Goal: Information Seeking & Learning: Learn about a topic

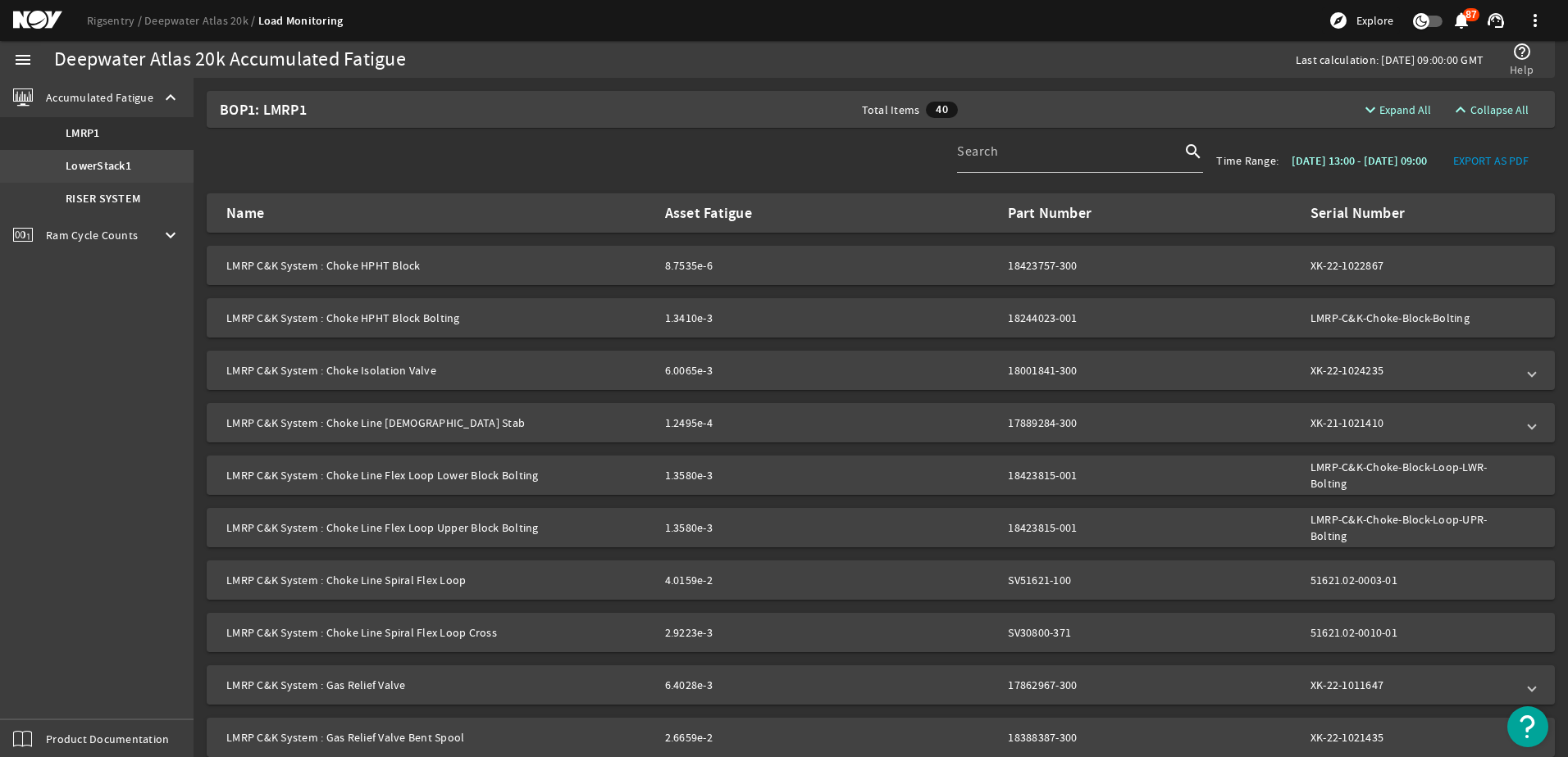
click at [111, 166] on b "LowerStack1" at bounding box center [97, 166] width 65 height 17
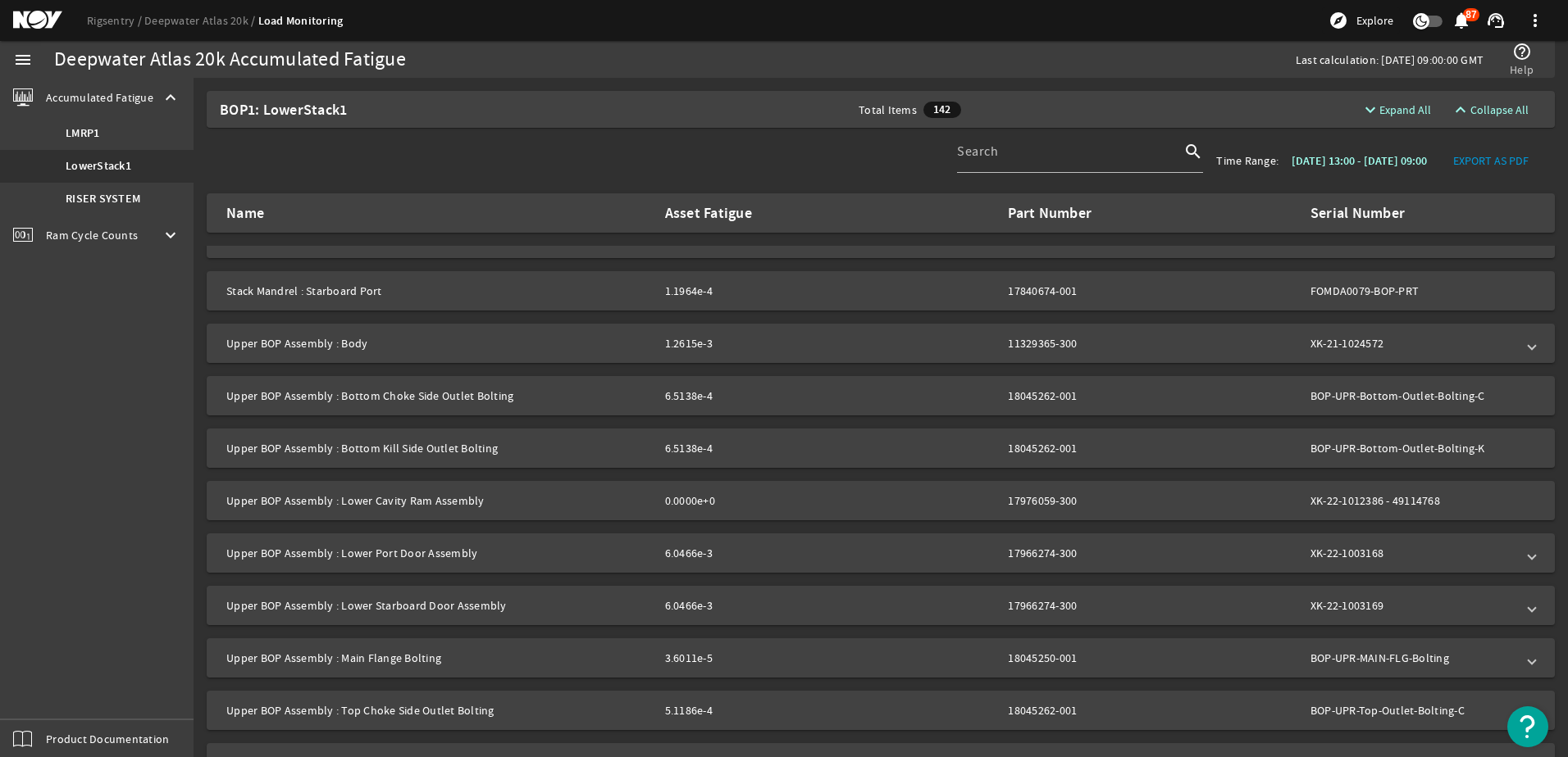
scroll to position [2049, 0]
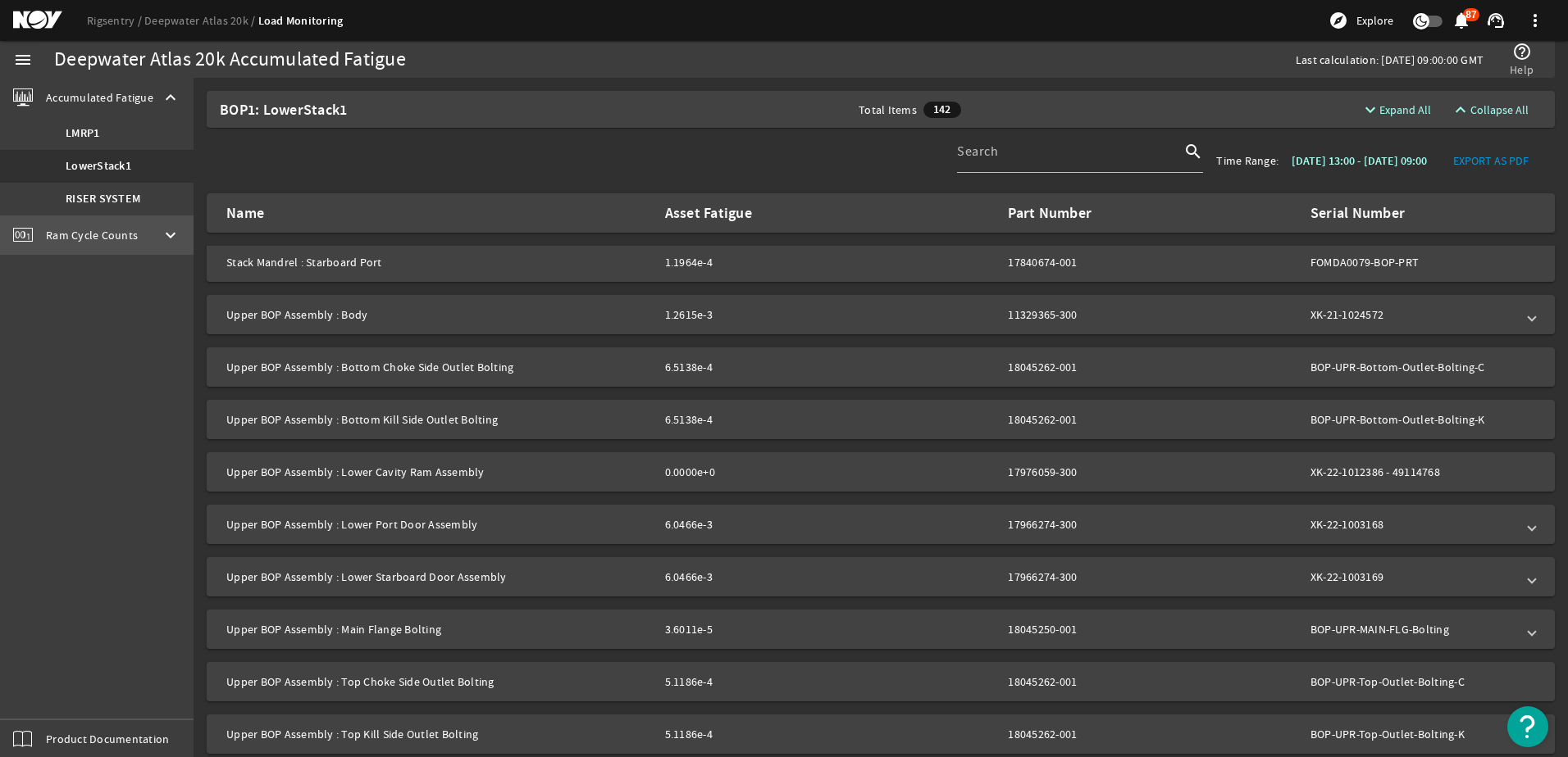
click at [76, 235] on span "Ram Cycle Counts" at bounding box center [92, 235] width 92 height 17
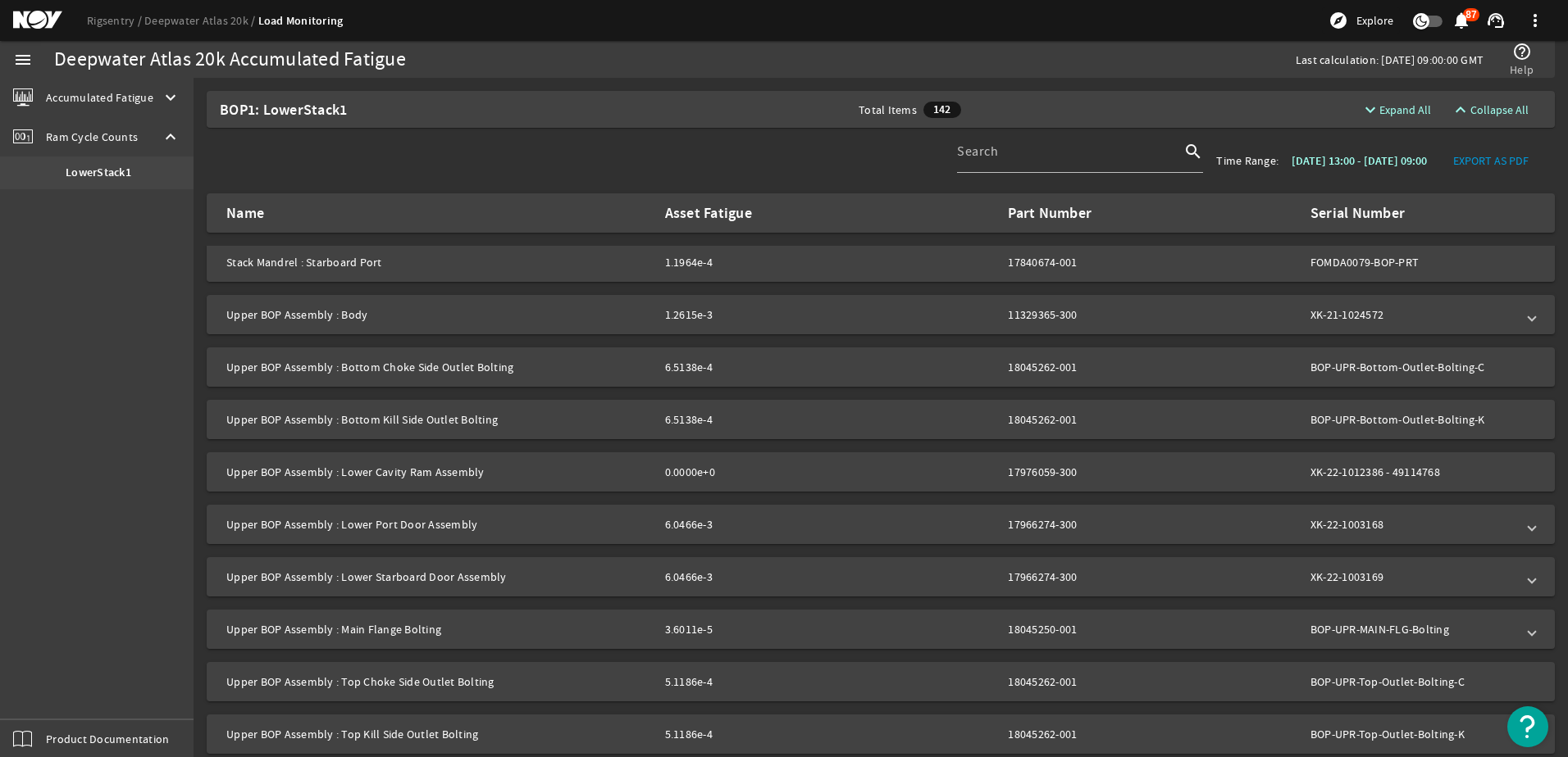
click at [107, 172] on b "LowerStack1" at bounding box center [97, 173] width 65 height 17
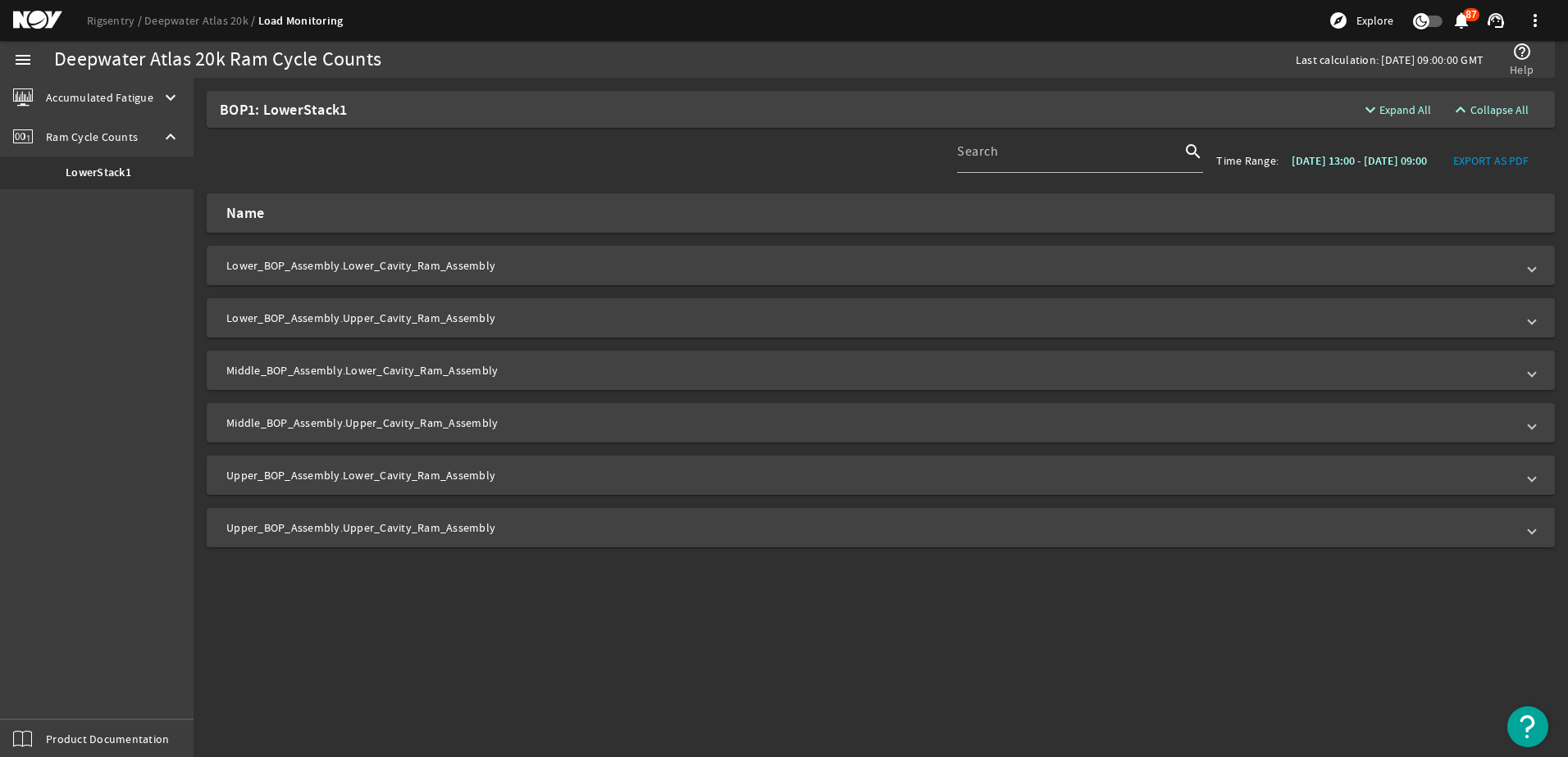
click at [464, 527] on mat-panel-title "Upper_BOP_Assembly.Upper_Cavity_Ram_Assembly" at bounding box center [871, 528] width 1290 height 17
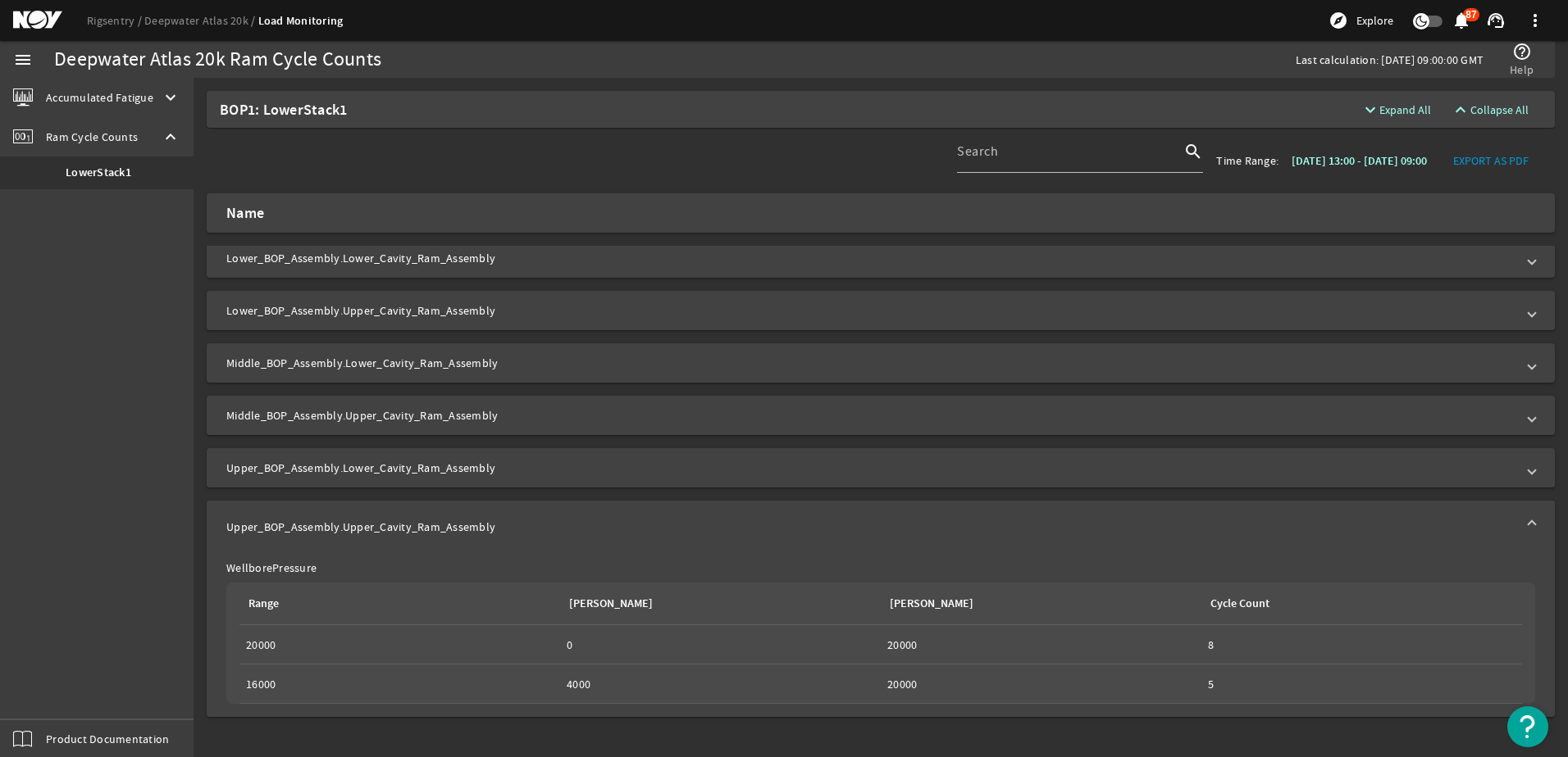
scroll to position [10, 0]
click at [417, 464] on mat-panel-title "Upper_BOP_Assembly.Lower_Cavity_Ram_Assembly" at bounding box center [871, 465] width 1290 height 17
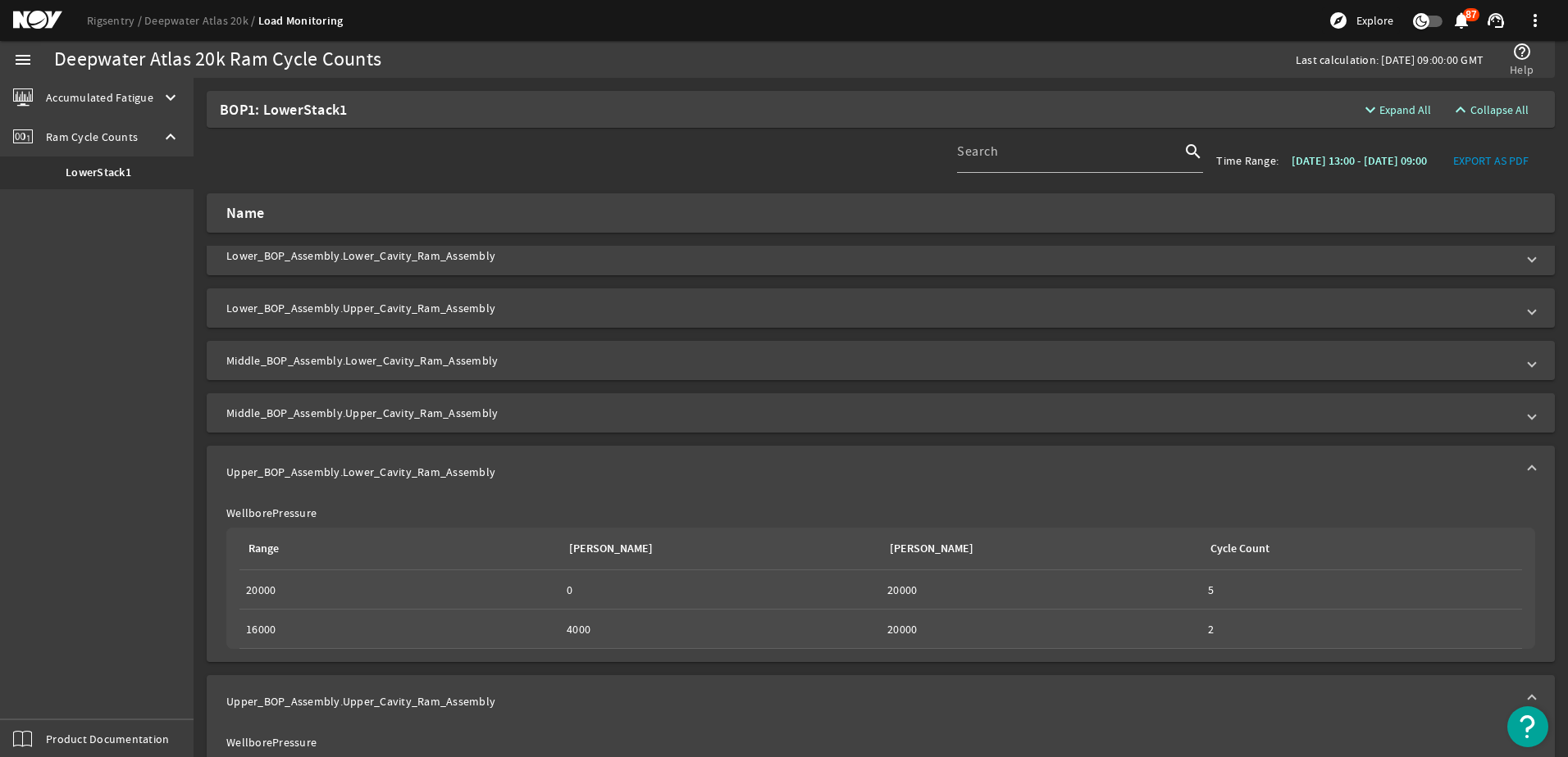
click at [437, 410] on mat-panel-title "Middle_BOP_Assembly.Upper_Cavity_Ram_Assembly" at bounding box center [871, 413] width 1290 height 17
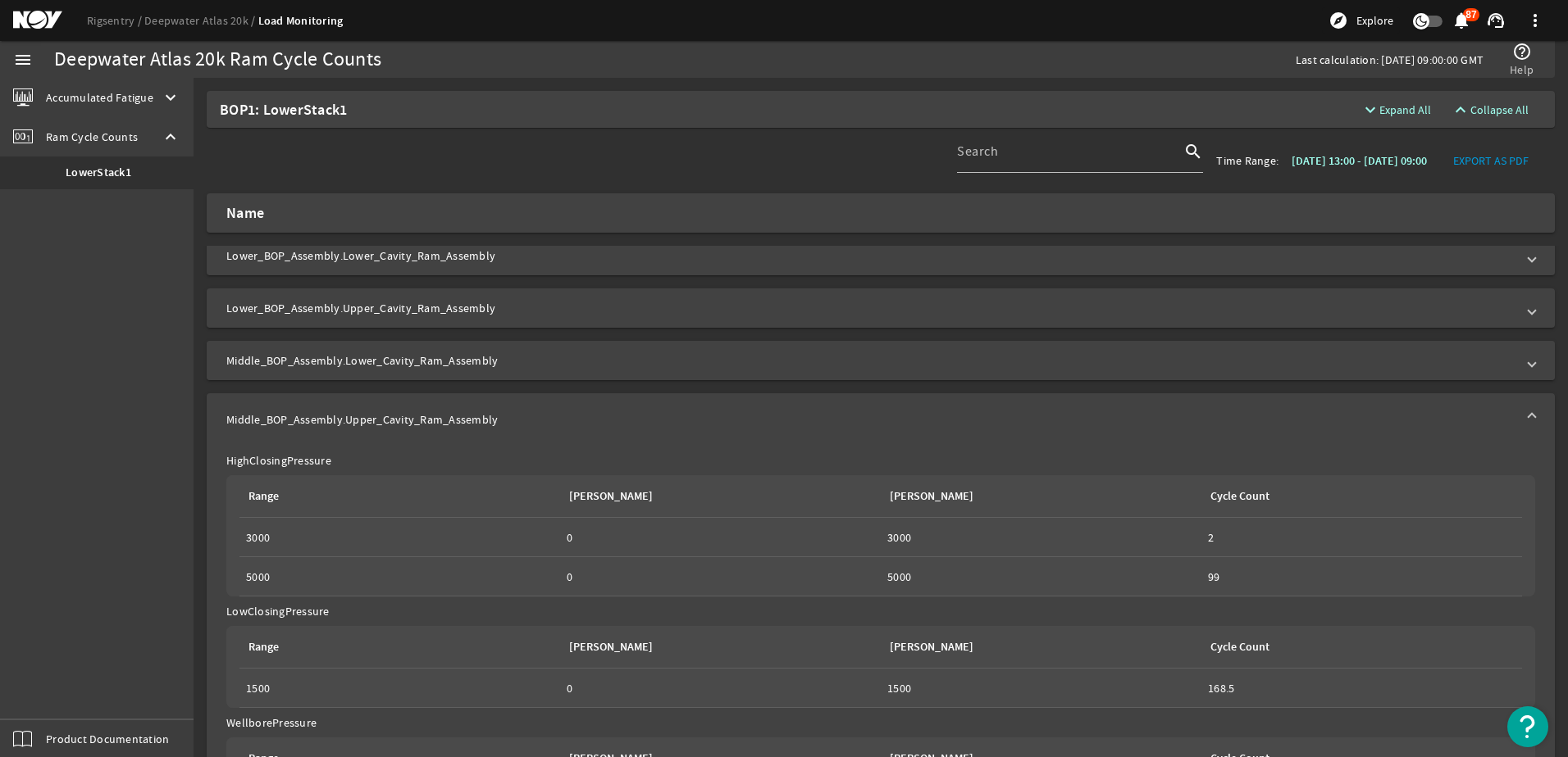
click at [437, 362] on mat-panel-title "Middle_BOP_Assembly.Lower_Cavity_Ram_Assembly" at bounding box center [871, 361] width 1290 height 17
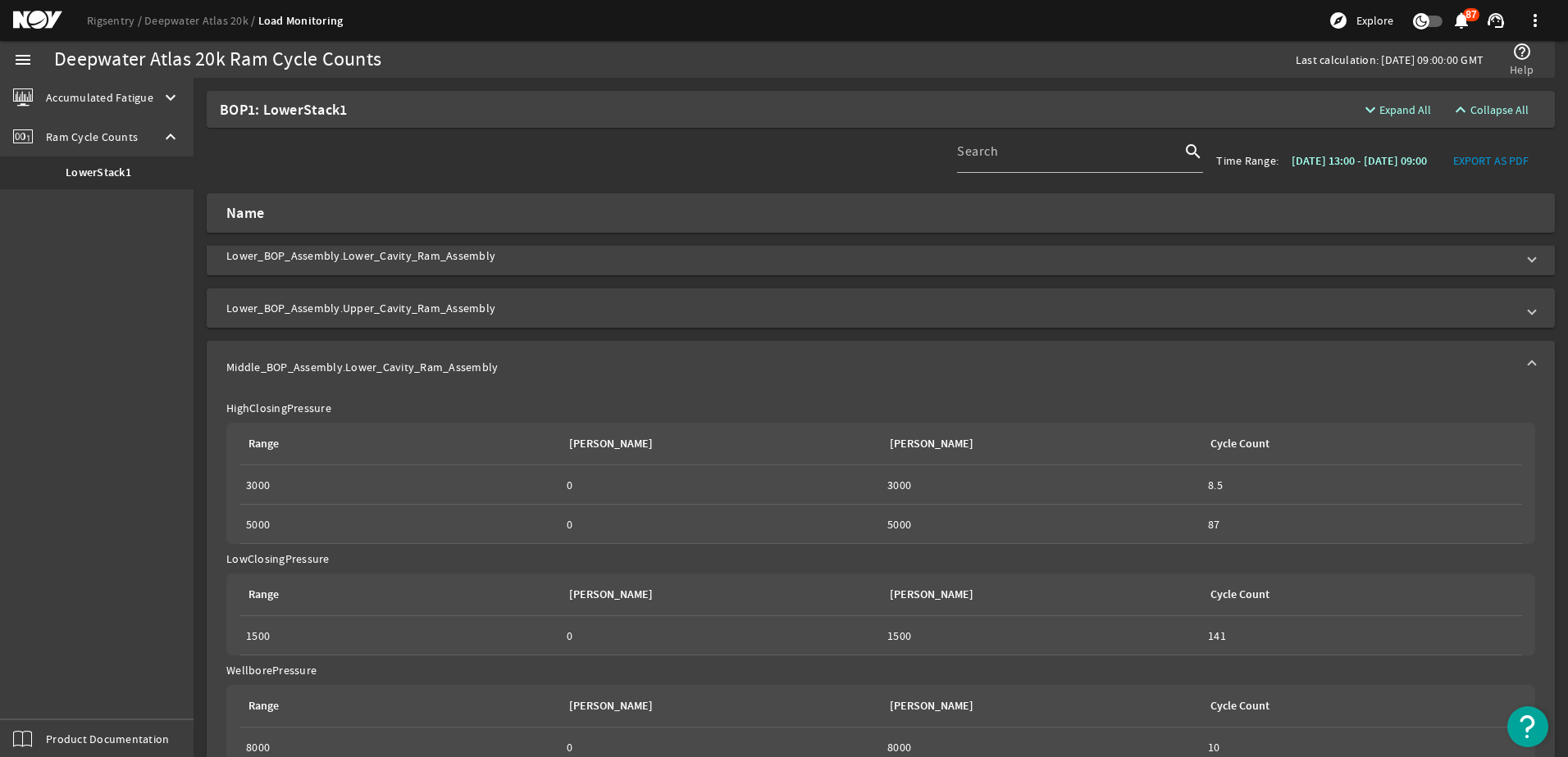
click at [422, 308] on mat-panel-title "Lower_BOP_Assembly.Upper_Cavity_Ram_Assembly" at bounding box center [871, 308] width 1290 height 17
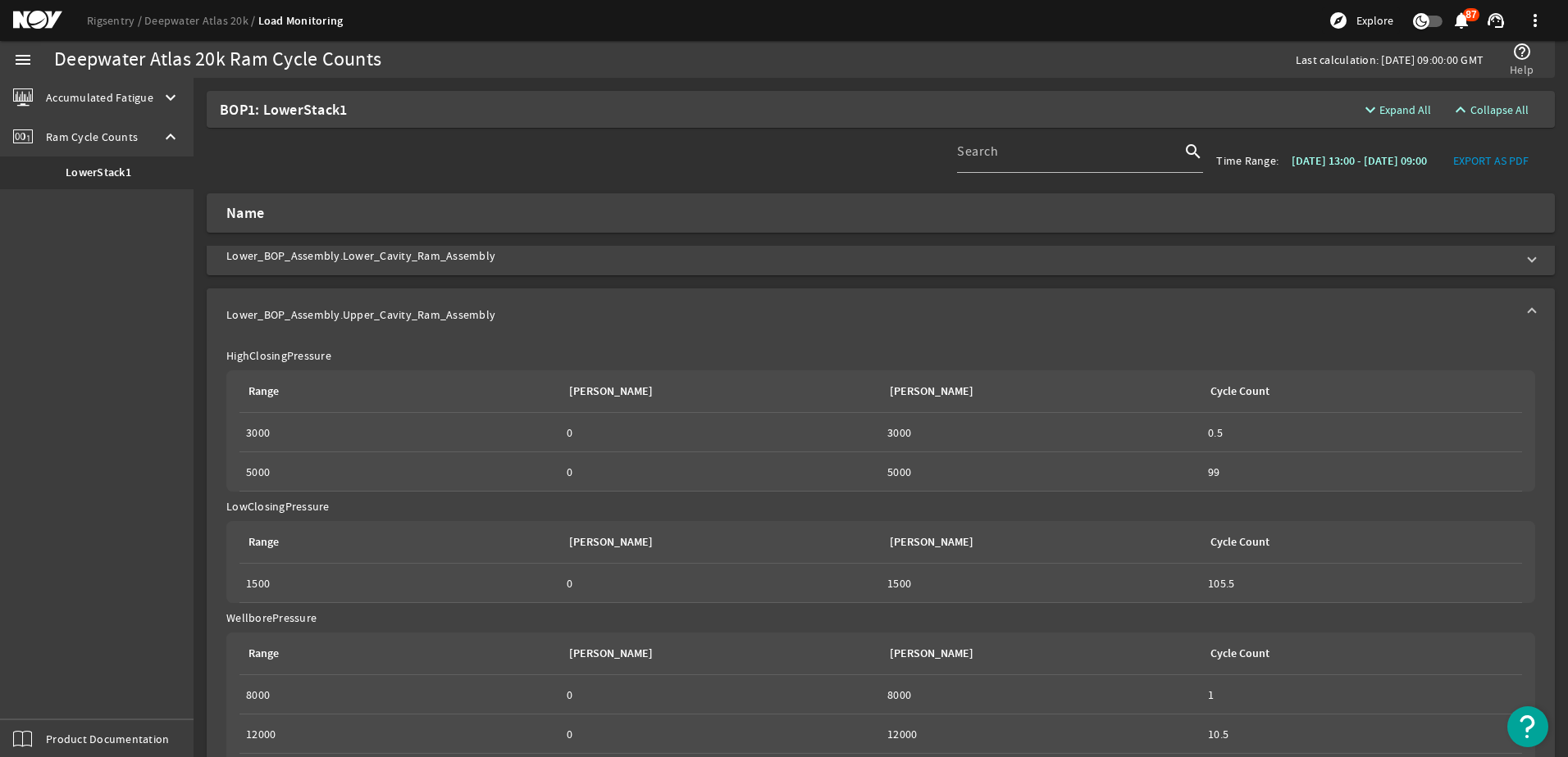
click at [1529, 311] on span at bounding box center [1532, 315] width 7 height 17
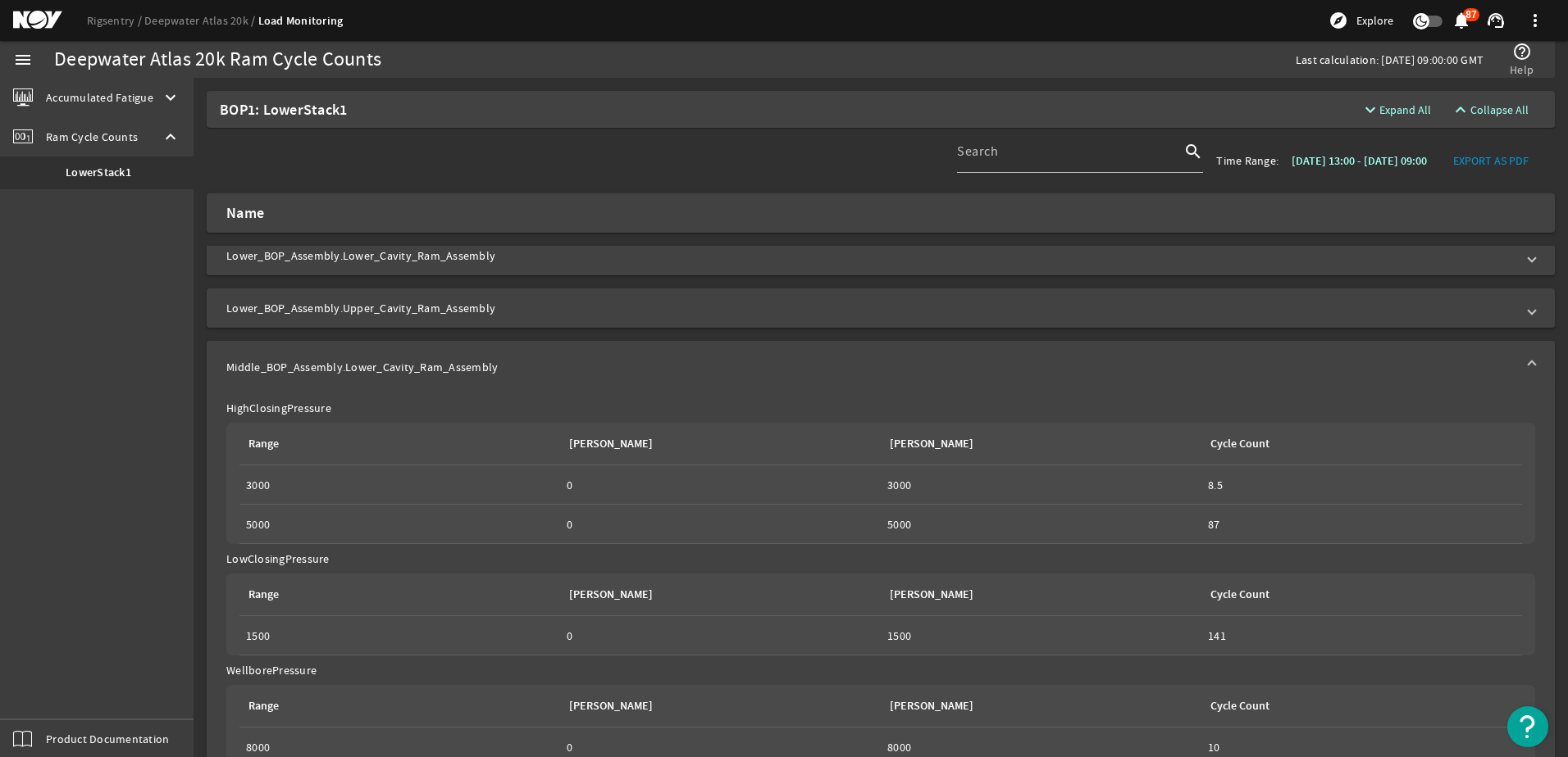
click at [1529, 364] on span at bounding box center [1532, 367] width 7 height 17
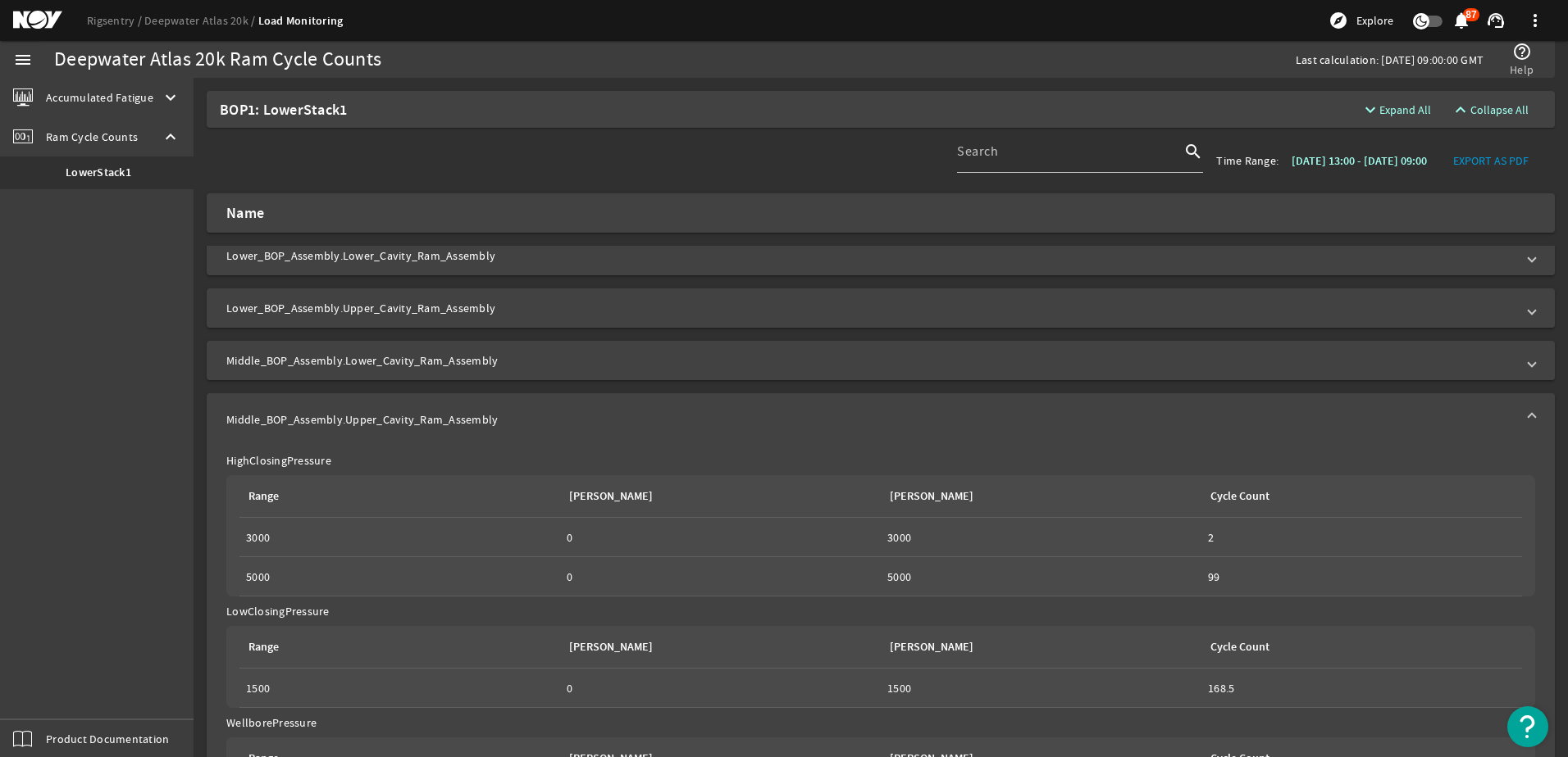
click at [1529, 416] on span at bounding box center [1532, 419] width 7 height 17
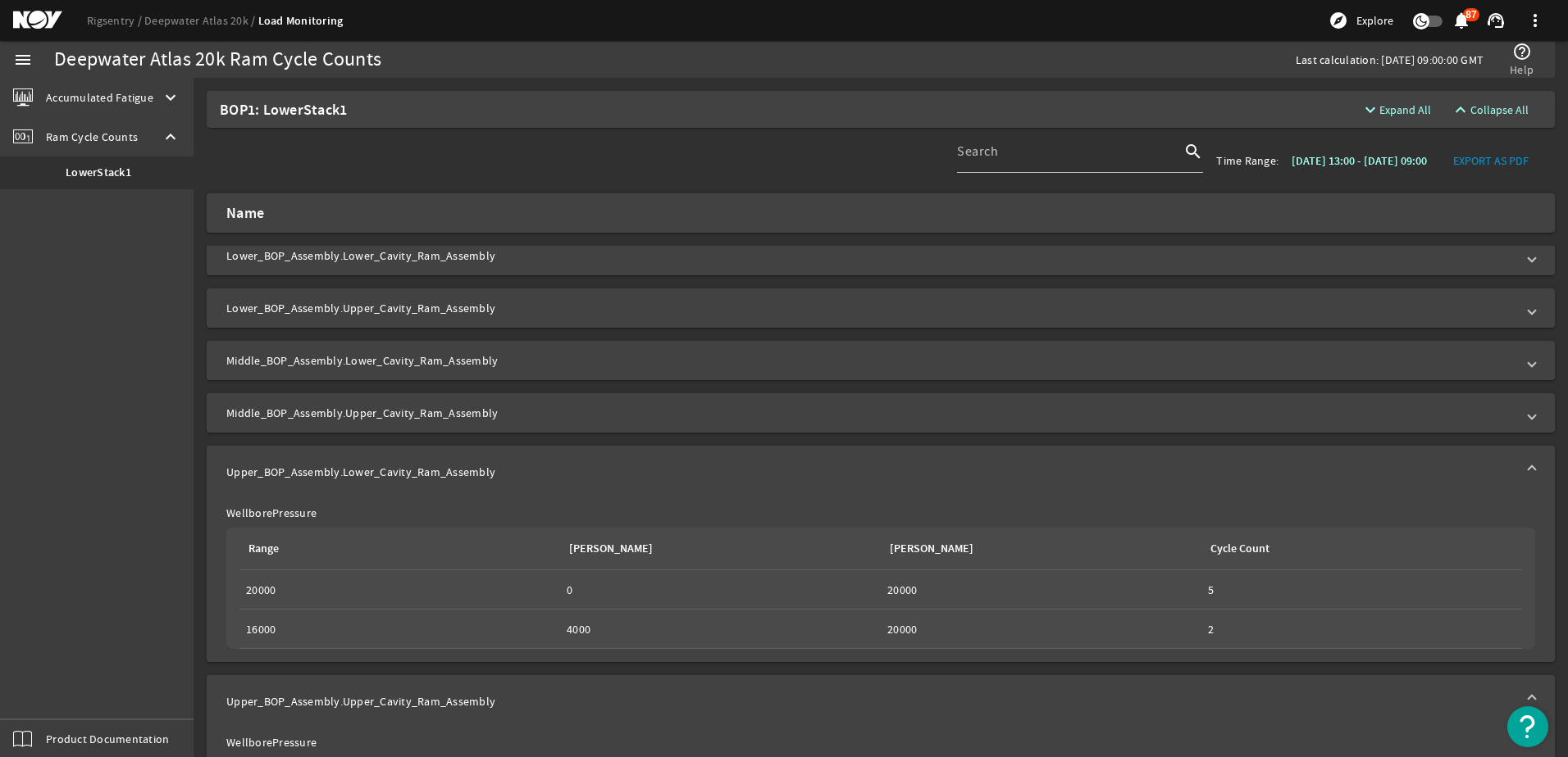
click at [1524, 466] on mat-expansion-panel-header "Upper_BOP_Assembly.Lower_Cavity_Ram_Assembly" at bounding box center [881, 472] width 1349 height 52
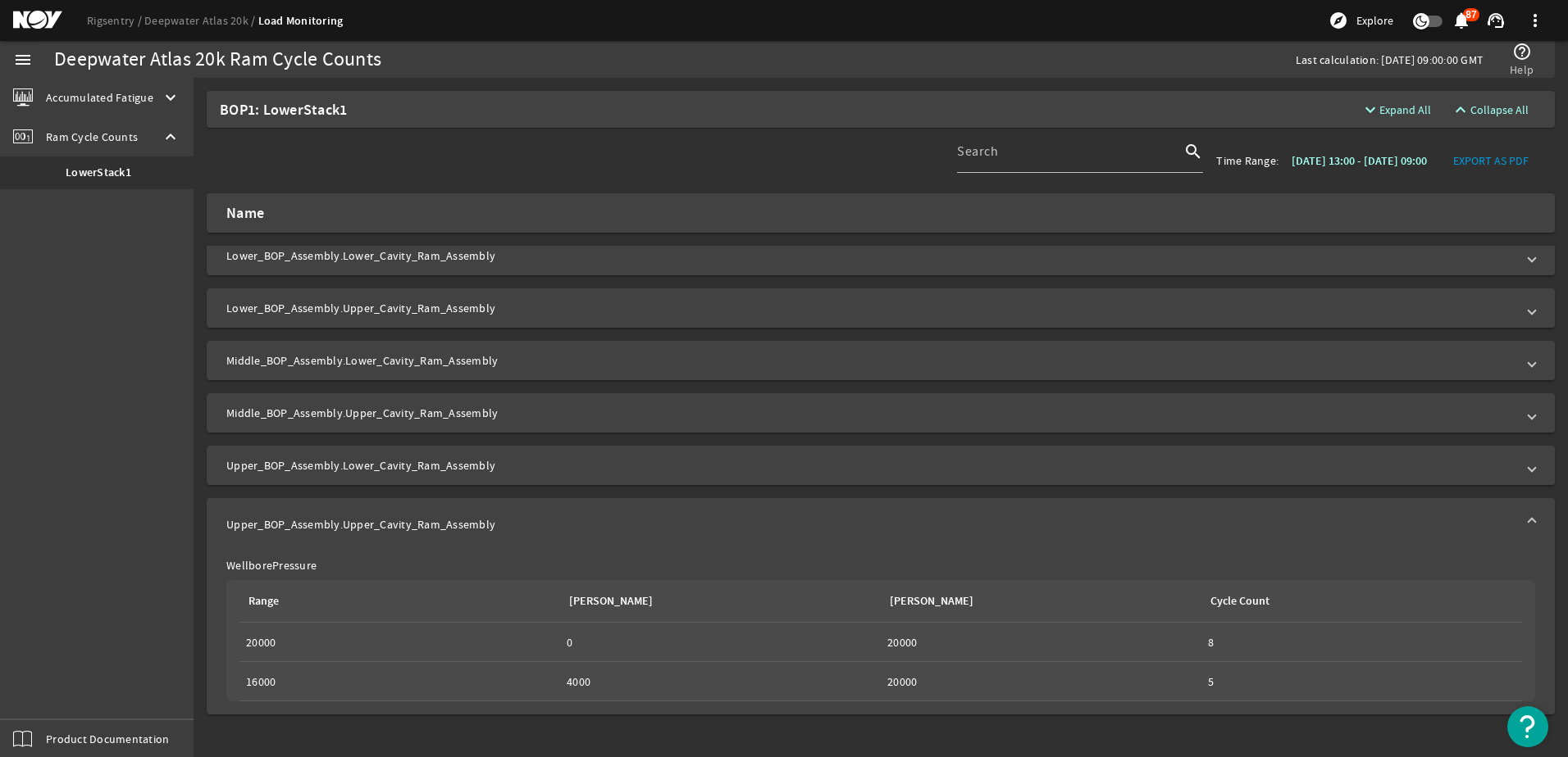
click at [1529, 522] on span at bounding box center [1532, 524] width 7 height 17
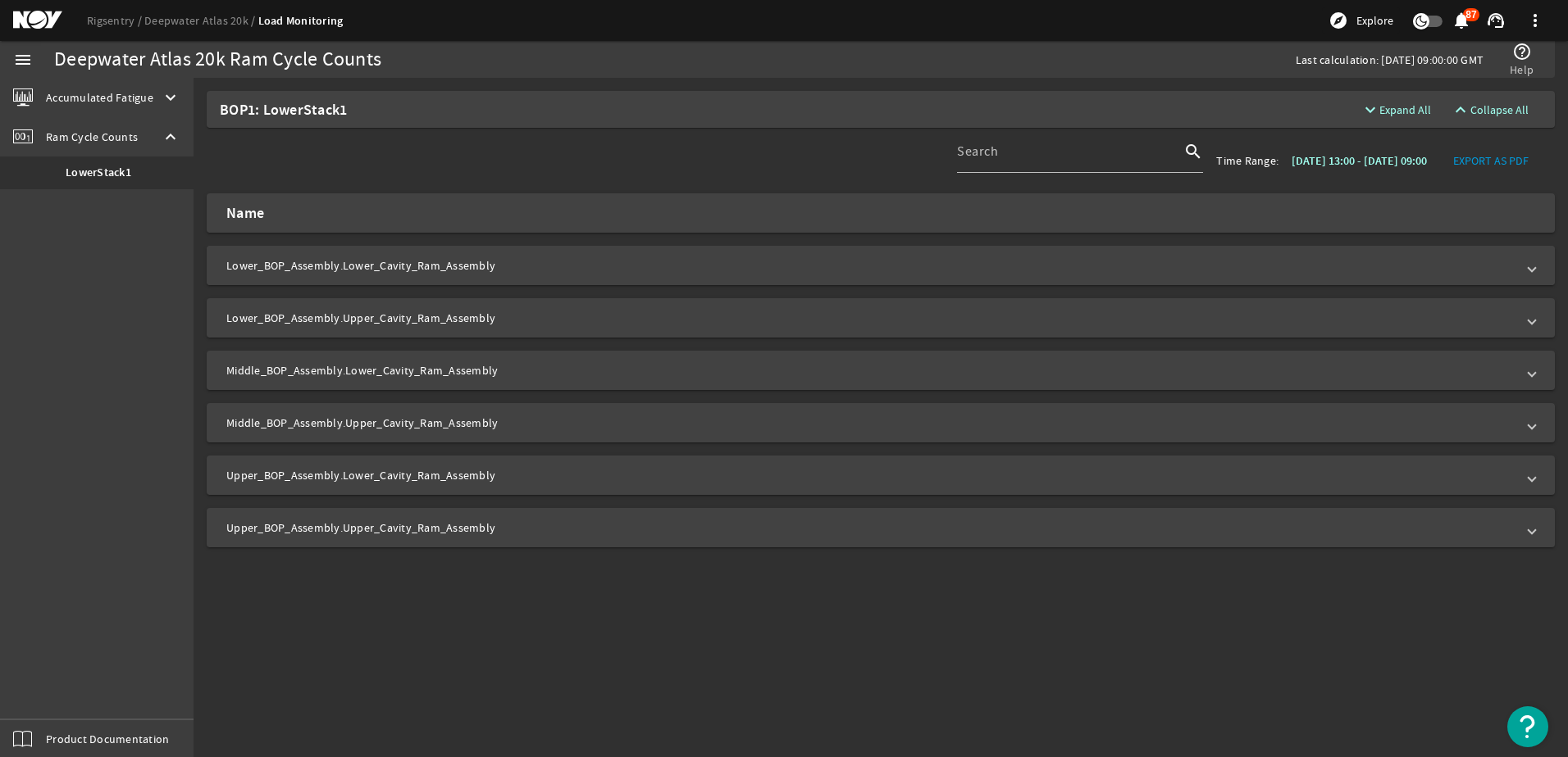
click at [335, 269] on mat-panel-title "Lower_BOP_Assembly.Lower_Cavity_Ram_Assembly" at bounding box center [871, 265] width 1290 height 17
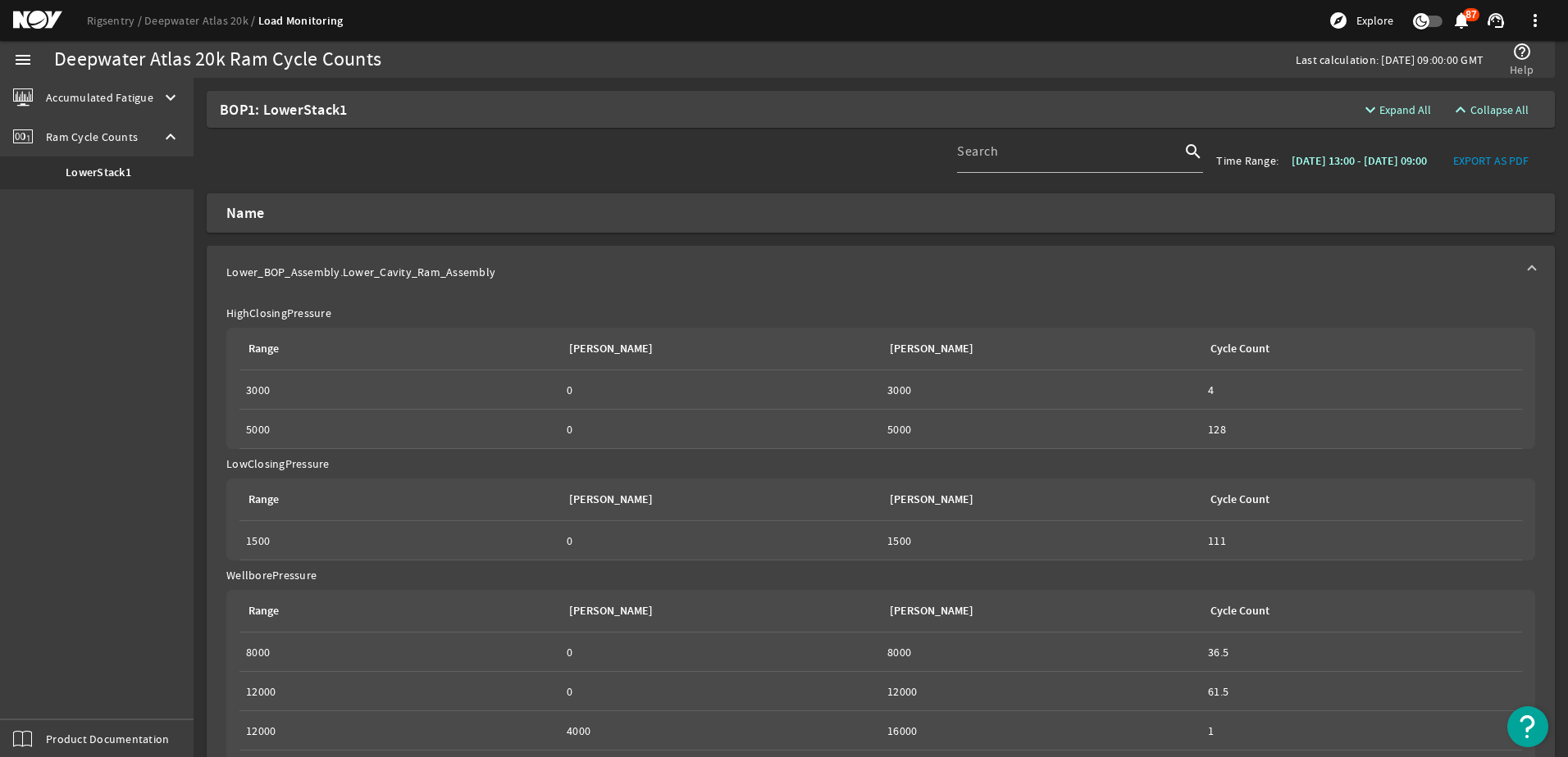
click at [1529, 268] on span at bounding box center [1532, 272] width 7 height 17
